Goal: Task Accomplishment & Management: Use online tool/utility

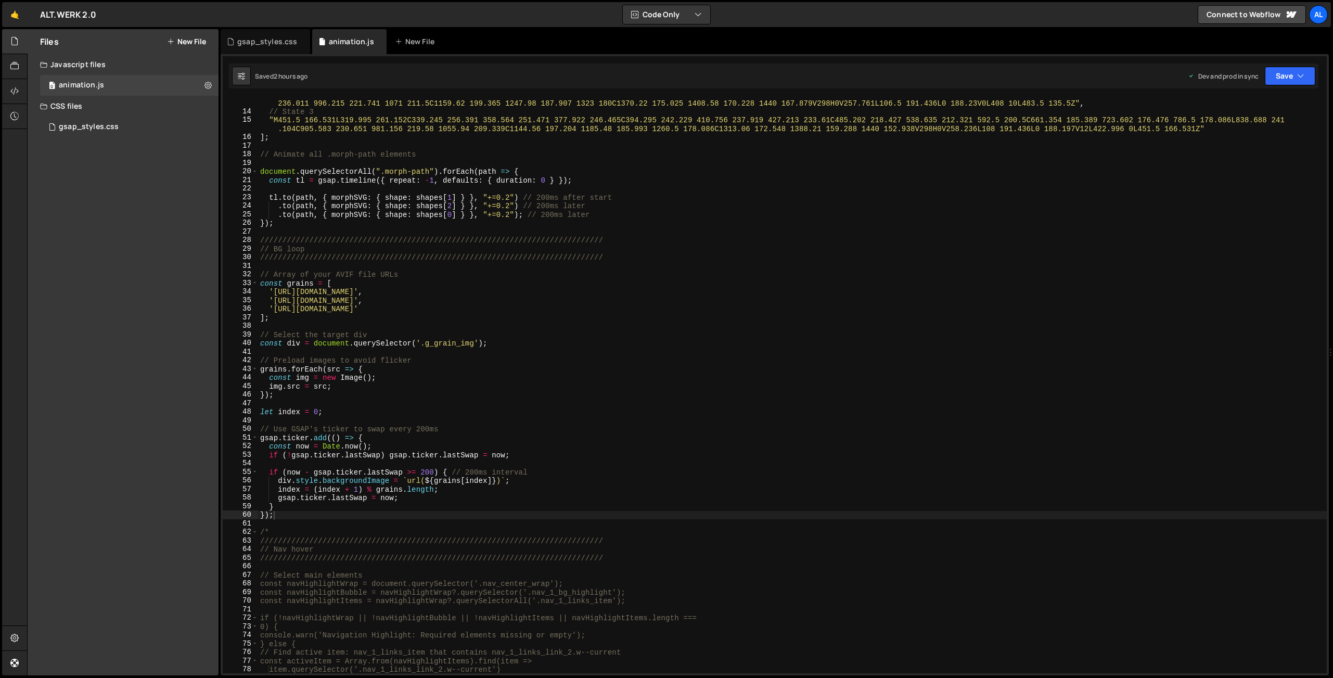
scroll to position [119, 0]
click at [299, 518] on div ""M483.5 135.5L340.5 260.094C359.75 255.333 358.564 251.471 377.922 246.465C394.…" at bounding box center [792, 390] width 1068 height 601
paste textarea "});"
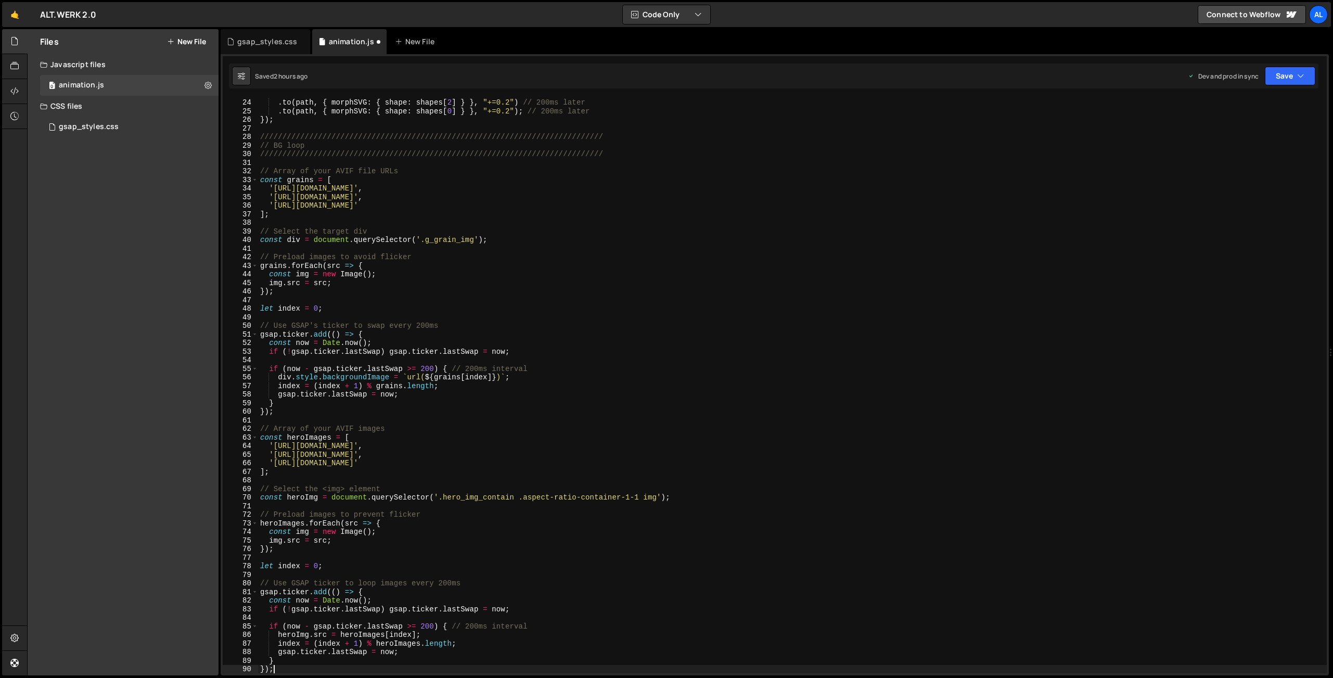
scroll to position [0, 0]
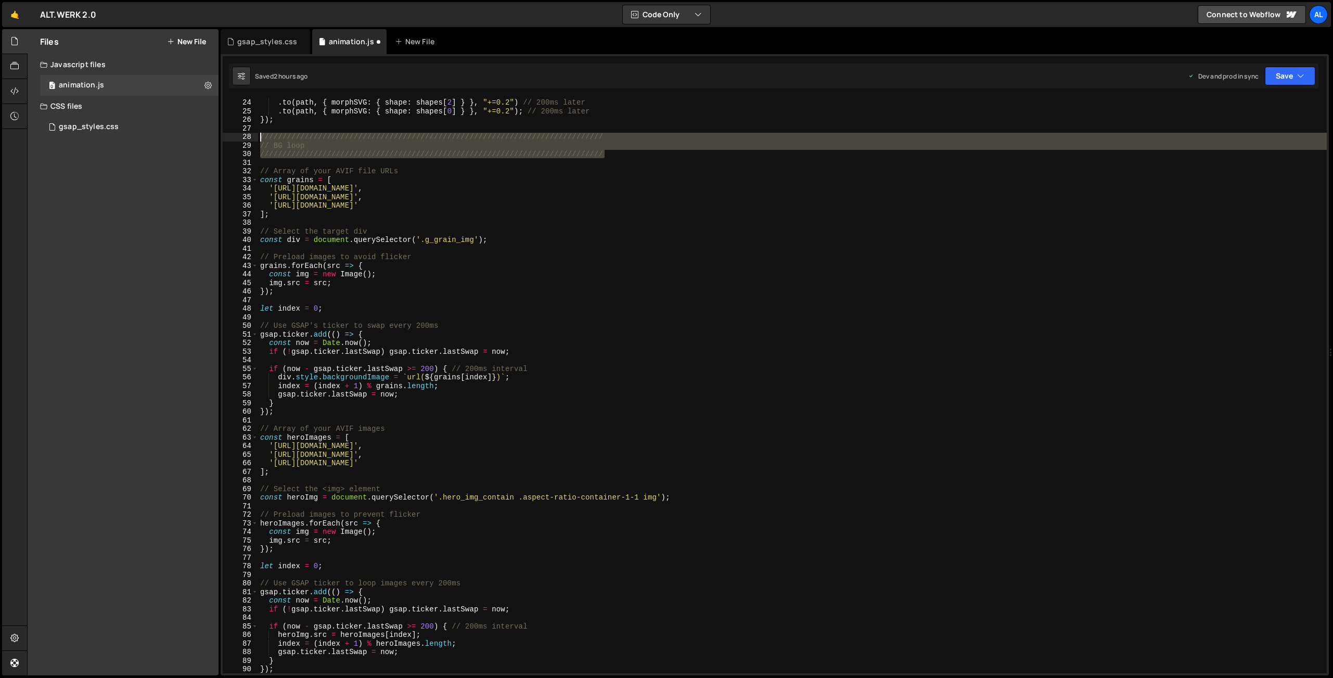
drag, startPoint x: 618, startPoint y: 154, endPoint x: 238, endPoint y: 140, distance: 380.5
click at [258, 137] on div "tl . to ( path , { morphSVG : { shape : shapes [ 1 ] } } , "+=0.2" ) // 200ms a…" at bounding box center [792, 385] width 1068 height 575
type textarea "///////////////////////////////////////////////////////////////////////////// /…"
click at [319, 420] on div "tl . to ( path , { morphSVG : { shape : shapes [ 1 ] } } , "+=0.2" ) // 200ms a…" at bounding box center [792, 385] width 1068 height 592
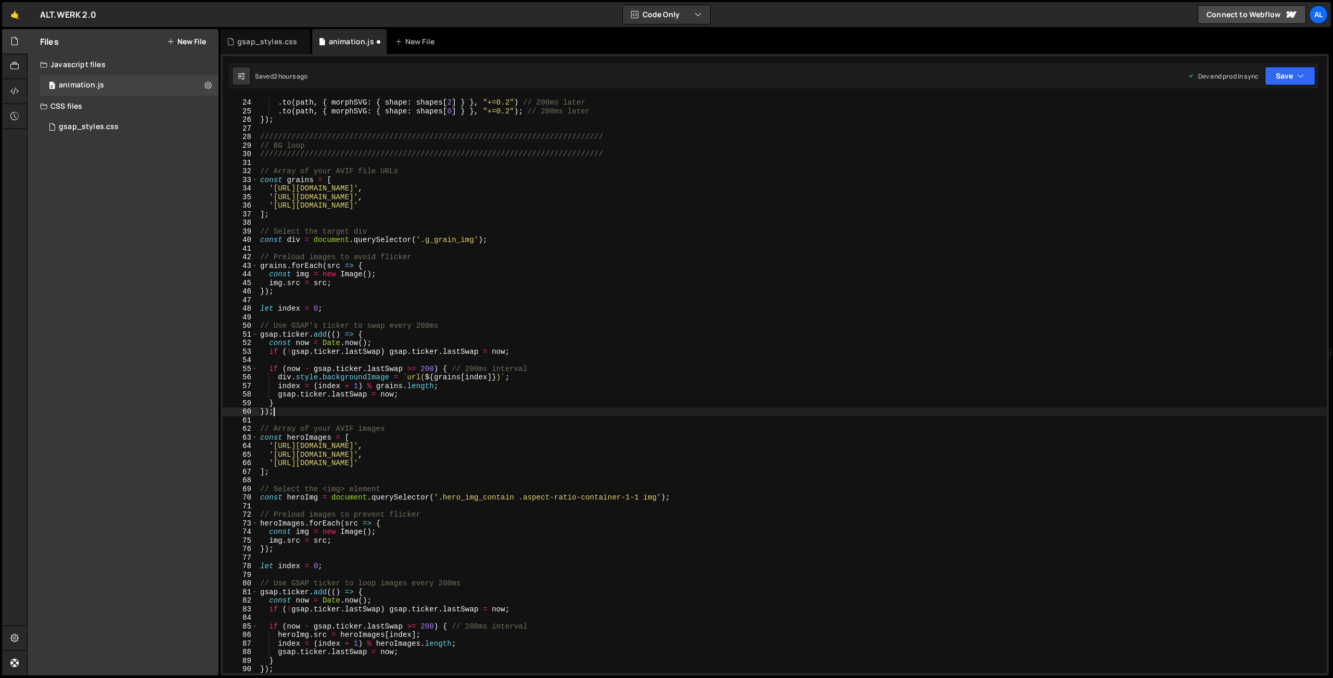
click at [315, 410] on div "tl . to ( path , { morphSVG : { shape : shapes [ 1 ] } } , "+=0.2" ) // 200ms a…" at bounding box center [792, 385] width 1068 height 592
type textarea "});"
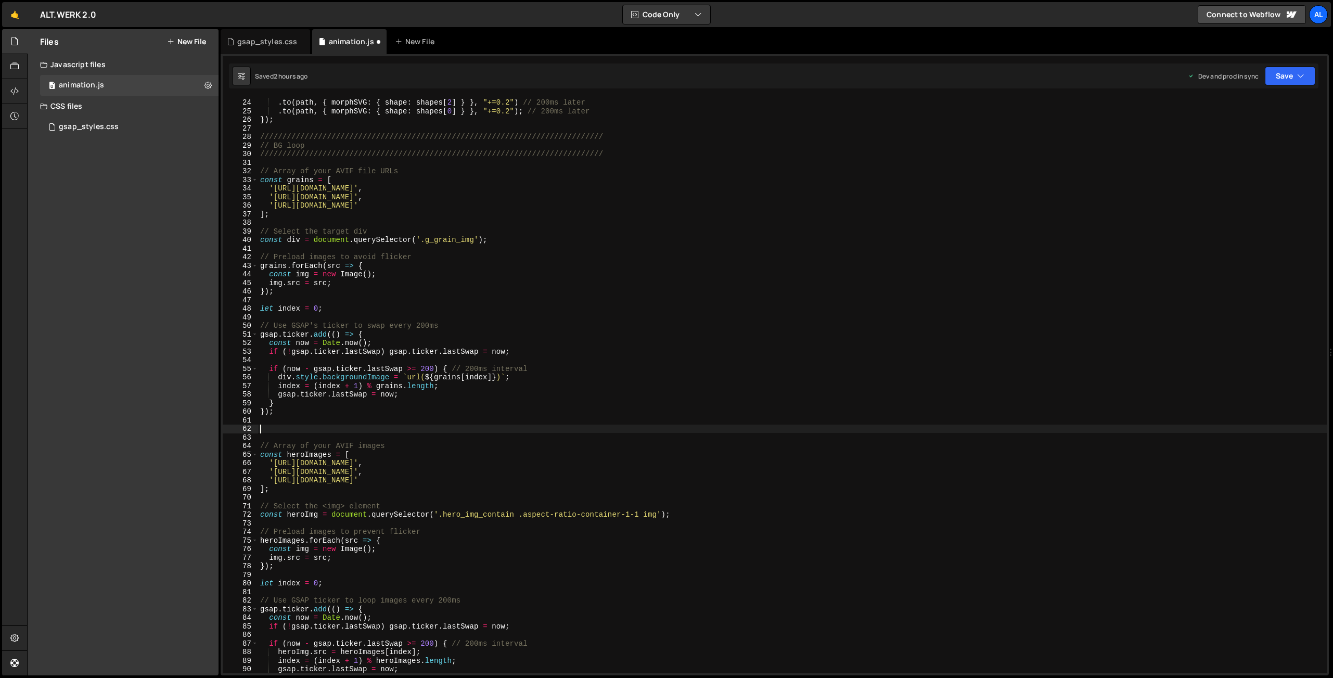
paste textarea "/////////////////////////////////////////////////////////////////////////////"
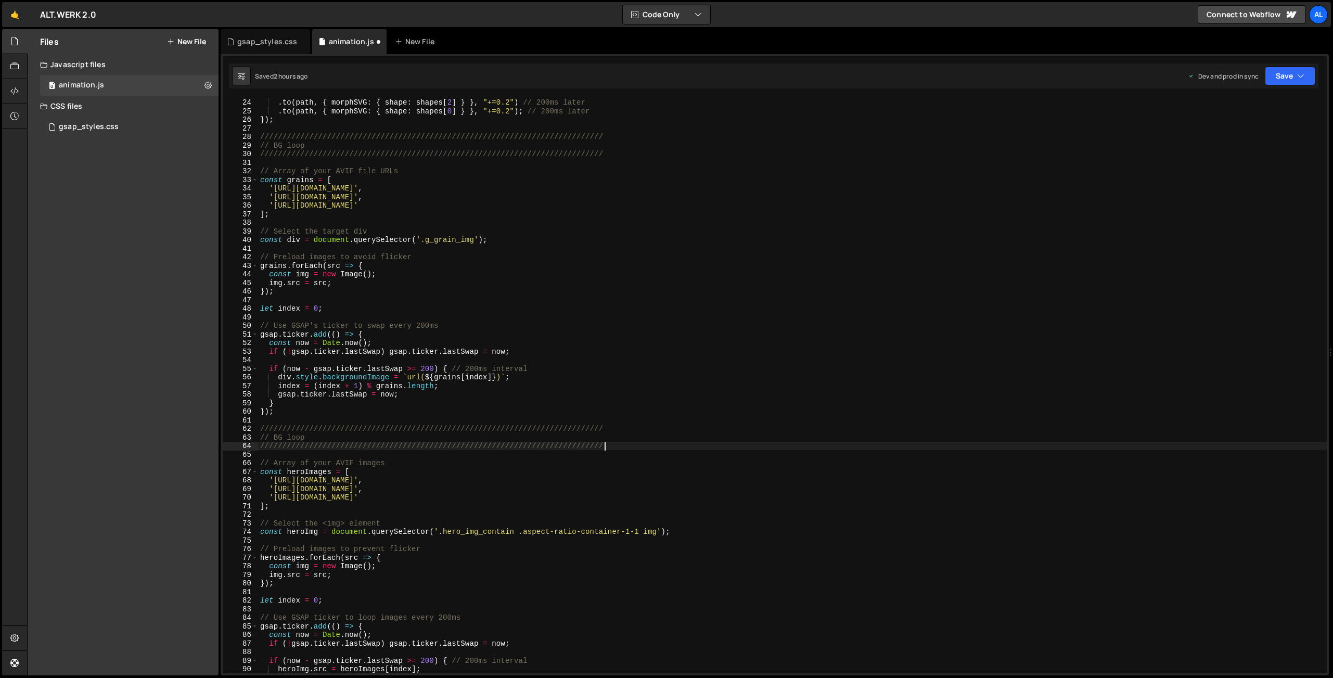
click at [276, 436] on div "tl . to ( path , { morphSVG : { shape : shapes [ 1 ] } } , "+=0.2" ) // 200ms a…" at bounding box center [792, 385] width 1068 height 592
click at [498, 441] on div "tl . to ( path , { morphSVG : { shape : shapes [ 1 ] } } , "+=0.2" ) // 200ms a…" at bounding box center [792, 385] width 1068 height 592
drag, startPoint x: 750, startPoint y: 533, endPoint x: 721, endPoint y: 493, distance: 49.2
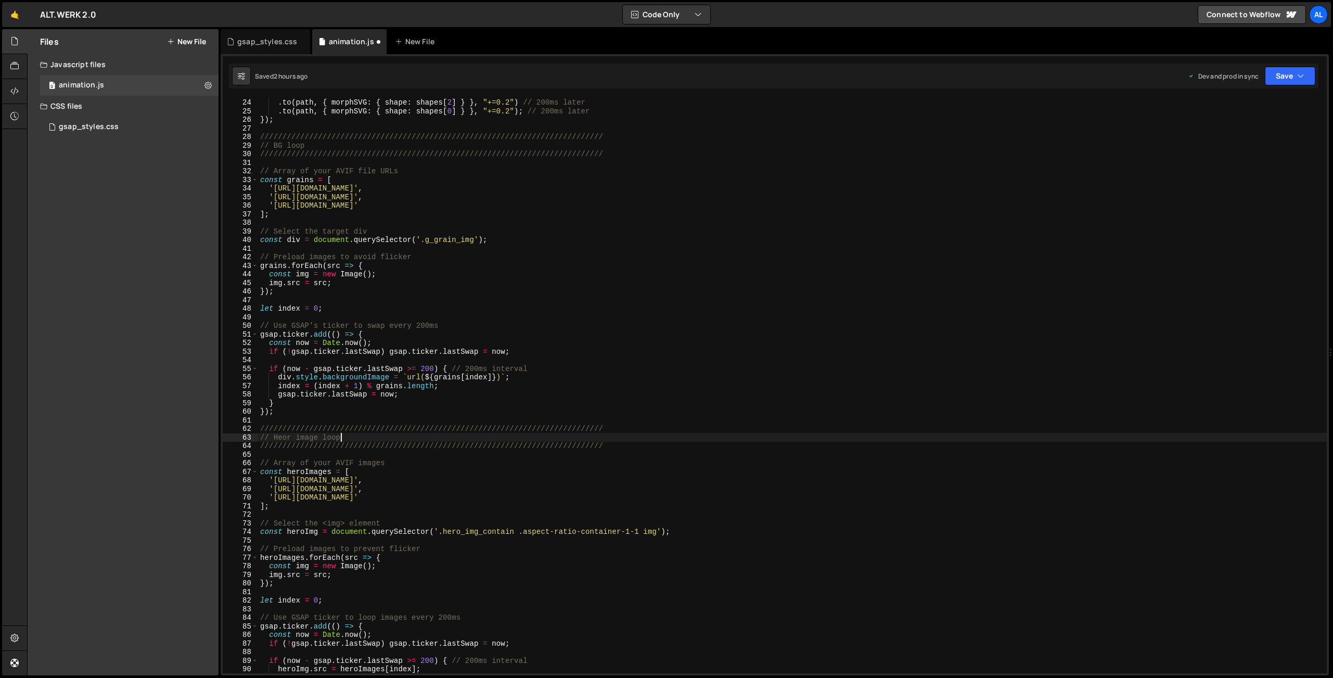
click at [747, 531] on div "tl . to ( path , { morphSVG : { shape : shapes [ 1 ] } } , "+=0.2" ) // 200ms a…" at bounding box center [792, 385] width 1068 height 592
drag, startPoint x: 725, startPoint y: 481, endPoint x: 273, endPoint y: 479, distance: 452.0
click at [273, 479] on div "tl . to ( path , { morphSVG : { shape : shapes [ 1 ] } } , "+=0.2" ) // 200ms a…" at bounding box center [792, 385] width 1068 height 592
drag, startPoint x: 726, startPoint y: 489, endPoint x: 275, endPoint y: 487, distance: 450.5
click at [275, 487] on div "tl . to ( path , { morphSVG : { shape : shapes [ 1 ] } } , "+=0.2" ) // 200ms a…" at bounding box center [792, 385] width 1068 height 592
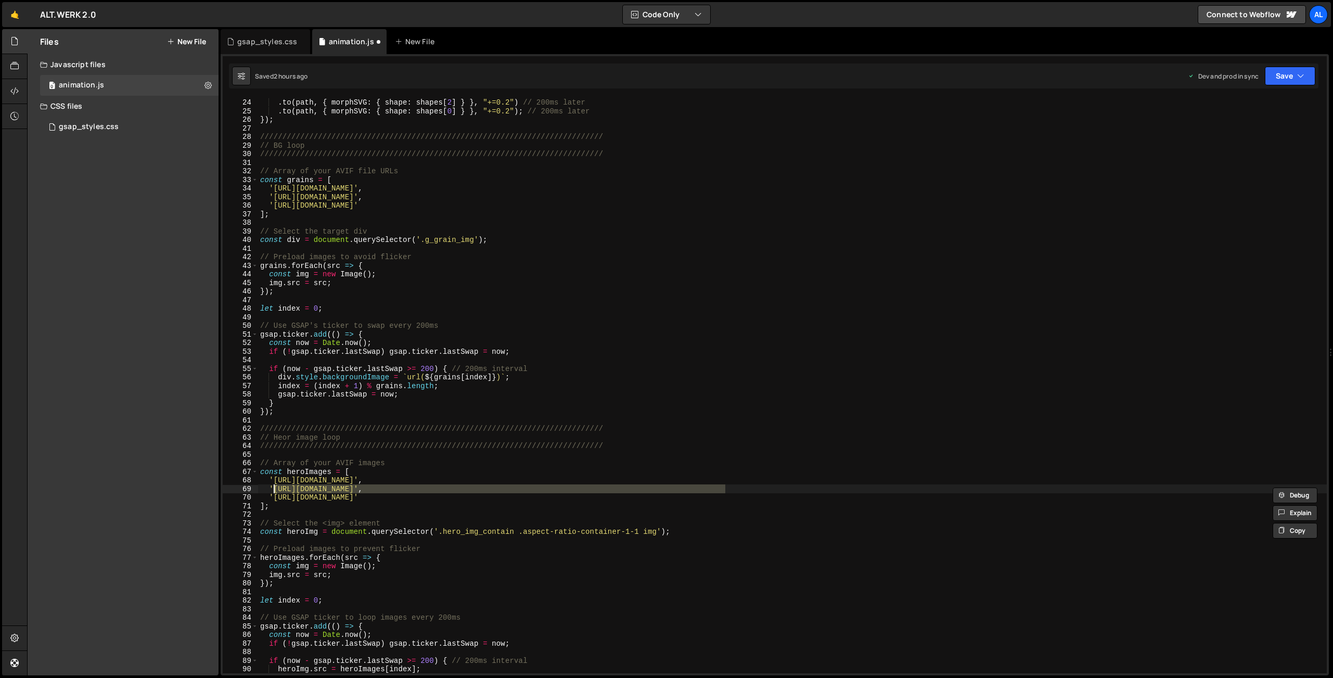
paste textarea "f443bd89d8211303"
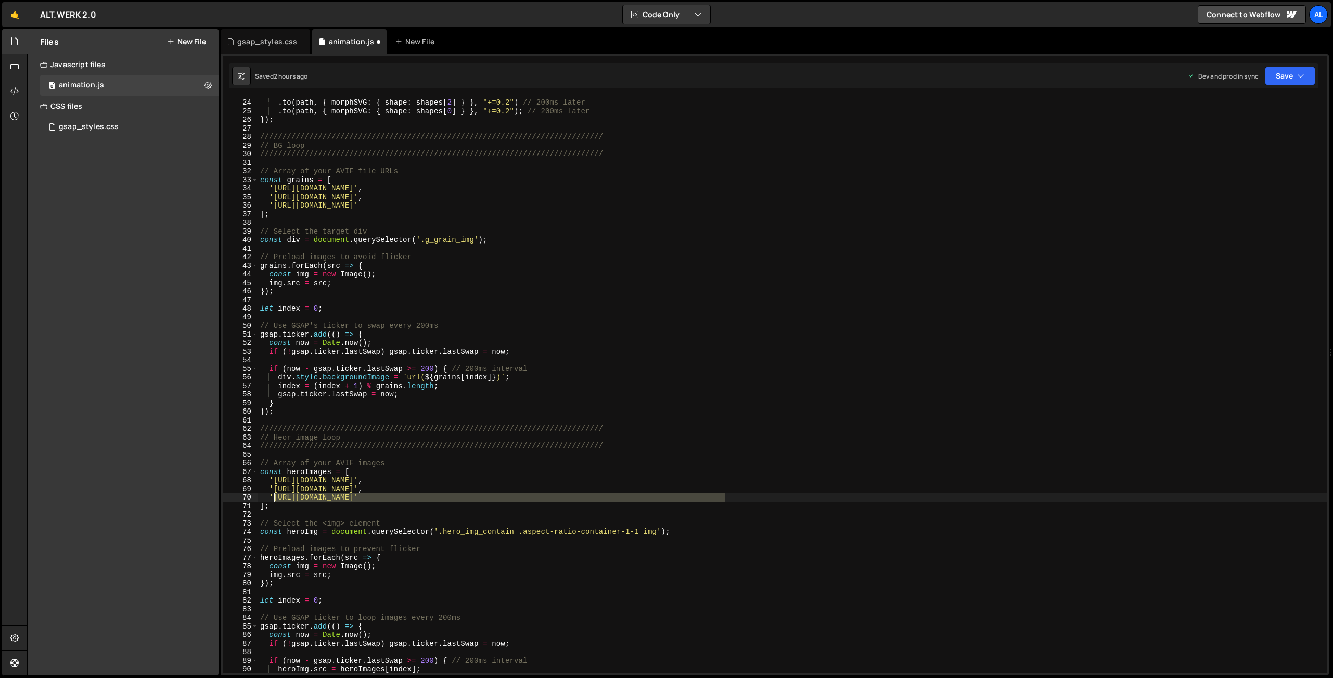
drag, startPoint x: 726, startPoint y: 496, endPoint x: 274, endPoint y: 493, distance: 452.0
click at [274, 493] on div "tl . to ( path , { morphSVG : { shape : shapes [ 1 ] } } , "+=0.2" ) // 200ms a…" at bounding box center [792, 385] width 1068 height 592
paste textarea "296ba89c4984f54daa"
drag, startPoint x: 1282, startPoint y: 72, endPoint x: 1278, endPoint y: 86, distance: 15.1
click at [1282, 72] on button "Save" at bounding box center [1290, 76] width 50 height 19
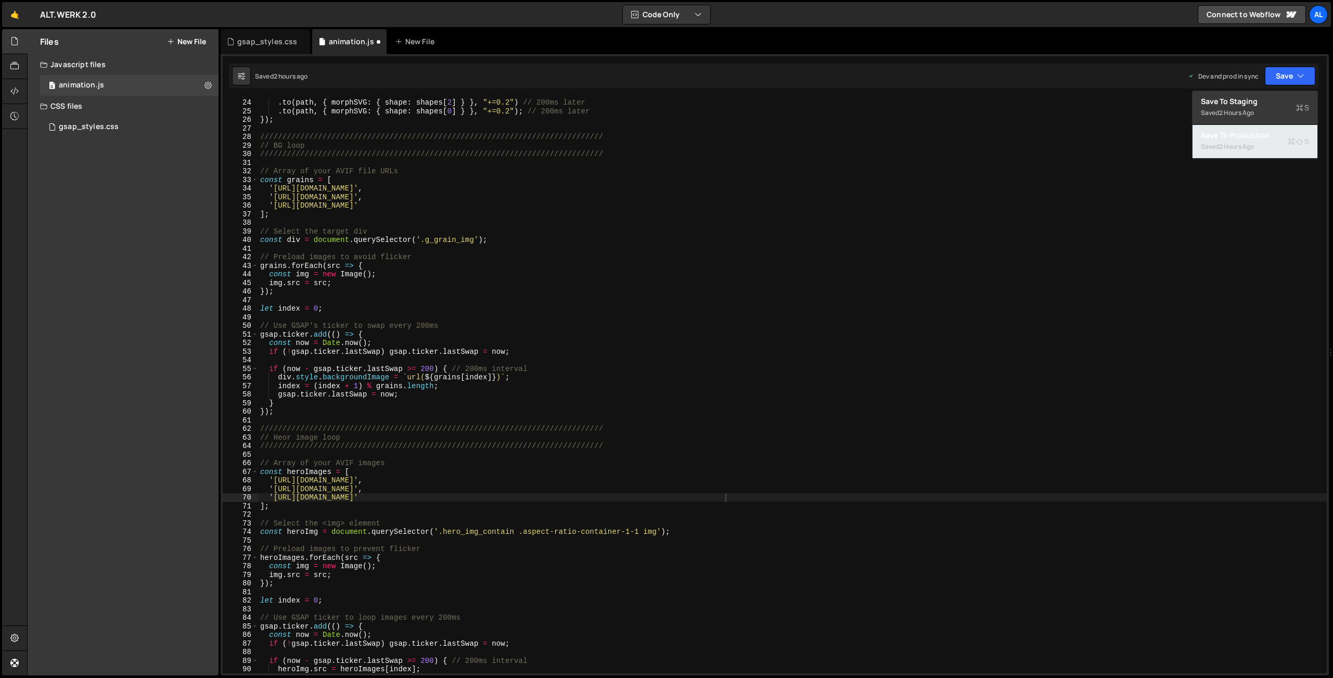
drag, startPoint x: 1262, startPoint y: 138, endPoint x: 1255, endPoint y: 137, distance: 7.9
click at [1262, 138] on div "Save to Production S" at bounding box center [1255, 135] width 108 height 10
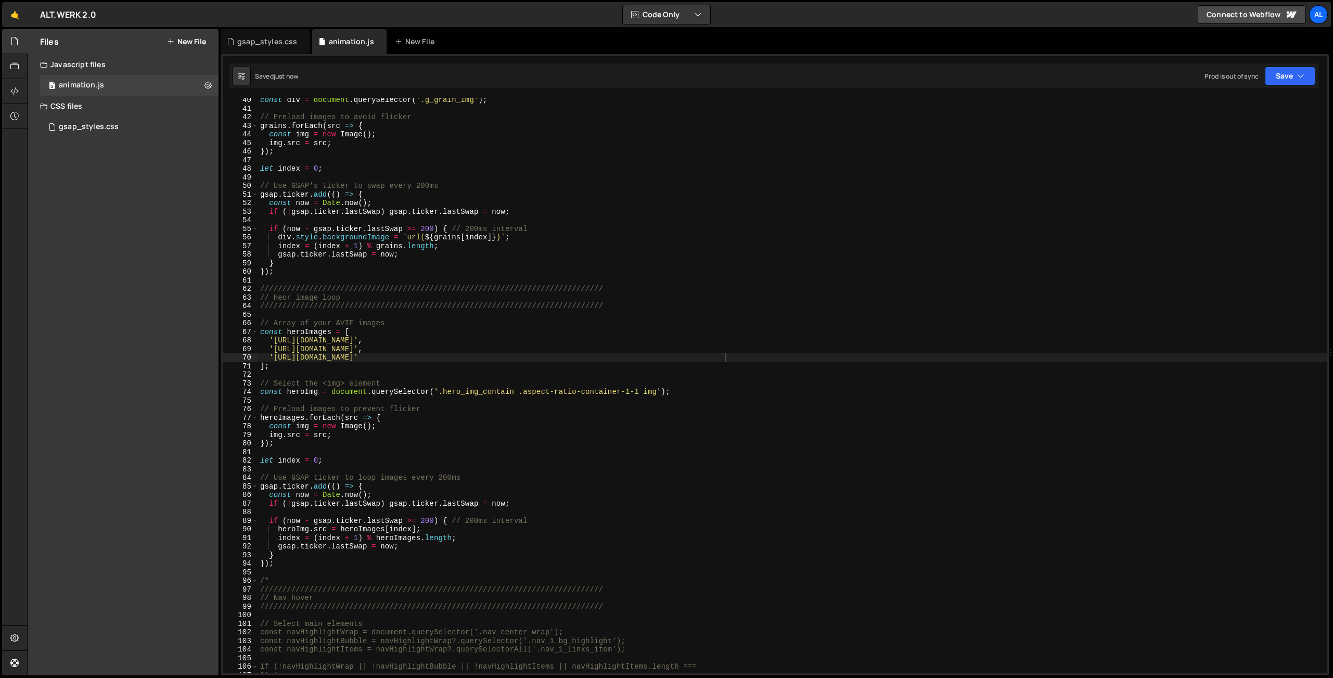
scroll to position [375, 0]
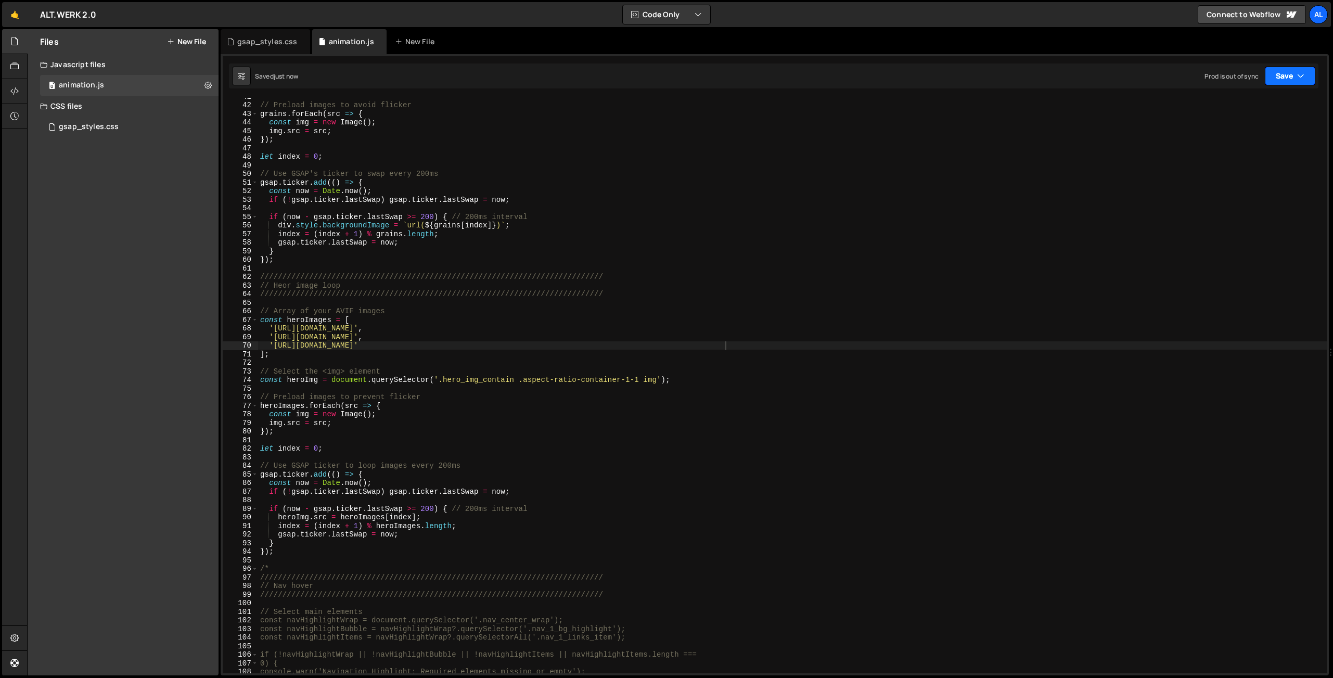
click at [1287, 72] on button "Save" at bounding box center [1290, 76] width 50 height 19
click at [1260, 135] on div "Save to Production S" at bounding box center [1255, 135] width 108 height 10
click at [354, 318] on div "// Preload images to avoid flicker grains . forEach ( src => { const img = new …" at bounding box center [792, 388] width 1068 height 592
click at [388, 404] on div "// Preload images to avoid flicker grains . forEach ( src => { const img = new …" at bounding box center [792, 389] width 1068 height 592
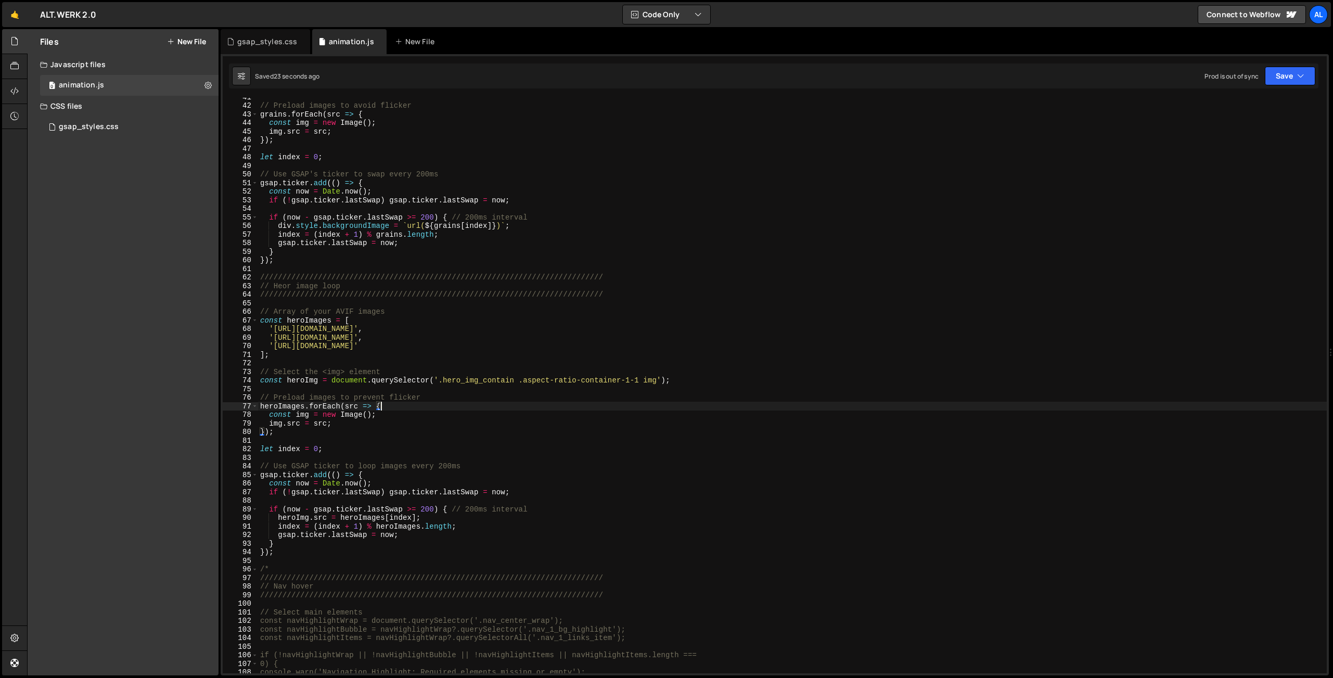
click at [376, 473] on div "// Preload images to avoid flicker grains . forEach ( src => { const img = new …" at bounding box center [792, 389] width 1068 height 592
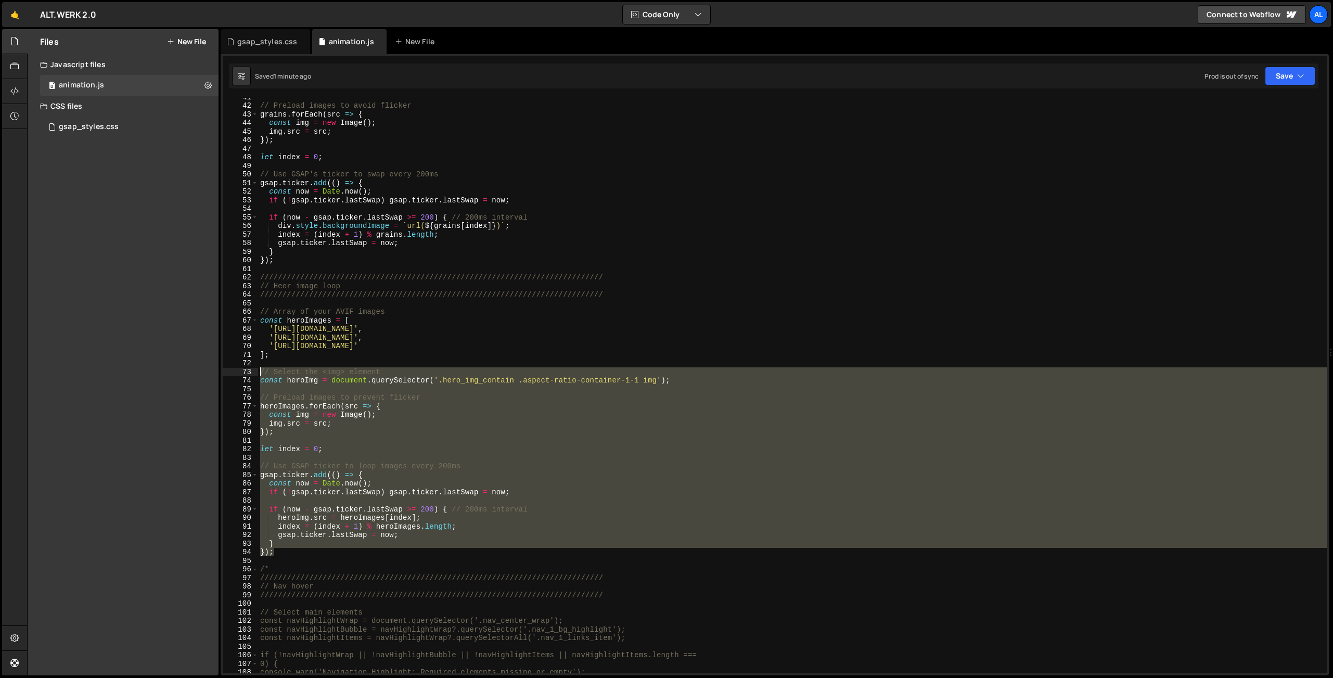
drag, startPoint x: 271, startPoint y: 524, endPoint x: 237, endPoint y: 373, distance: 154.1
click at [258, 373] on div "// Preload images to avoid flicker grains . forEach ( src => { const img = new …" at bounding box center [792, 385] width 1068 height 575
paste textarea "}"
type textarea "});"
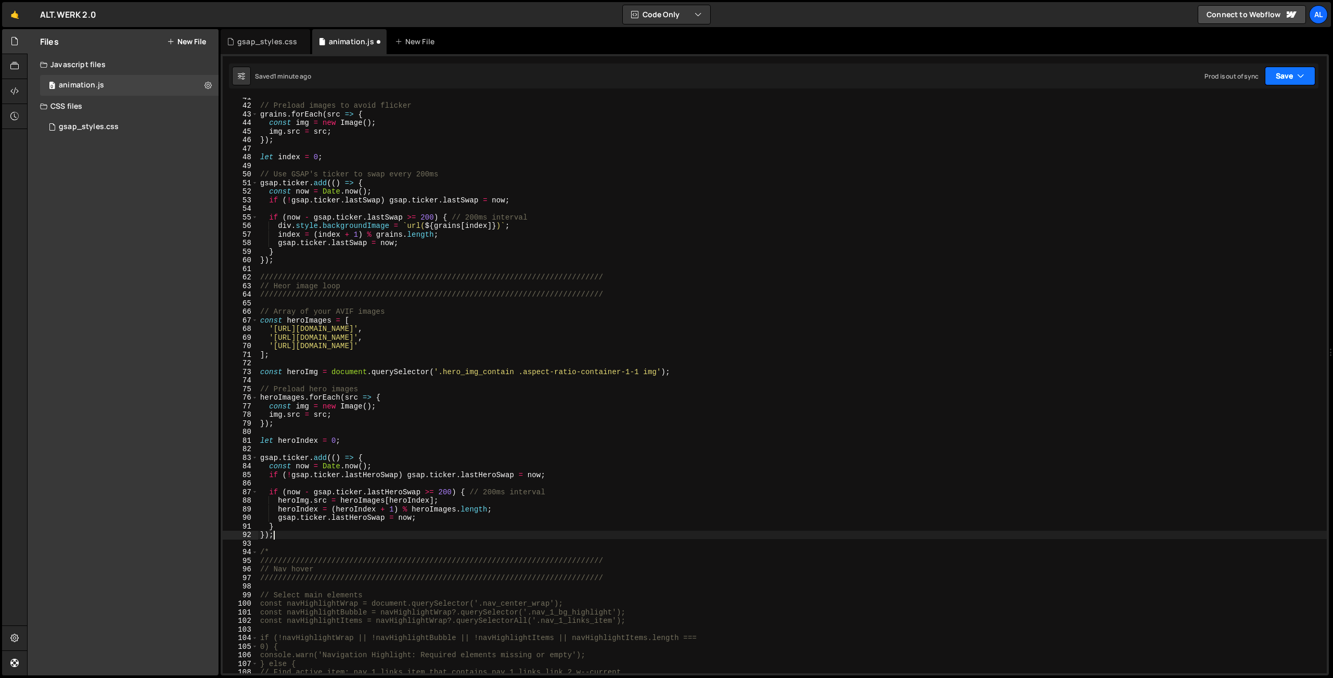
click at [1282, 78] on button "Save" at bounding box center [1290, 76] width 50 height 19
click at [1241, 133] on div "Save to Production S" at bounding box center [1255, 135] width 108 height 10
